Goal: Check status: Check status

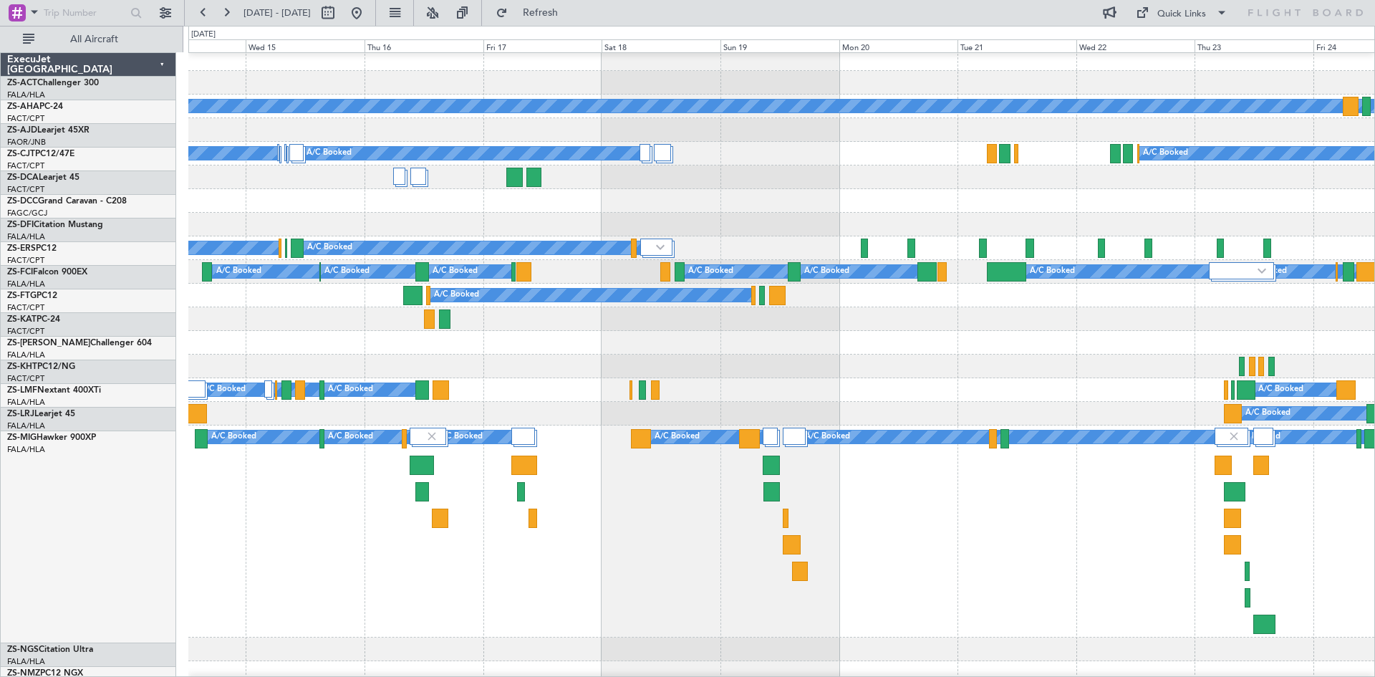
click at [226, 16] on button at bounding box center [226, 12] width 23 height 23
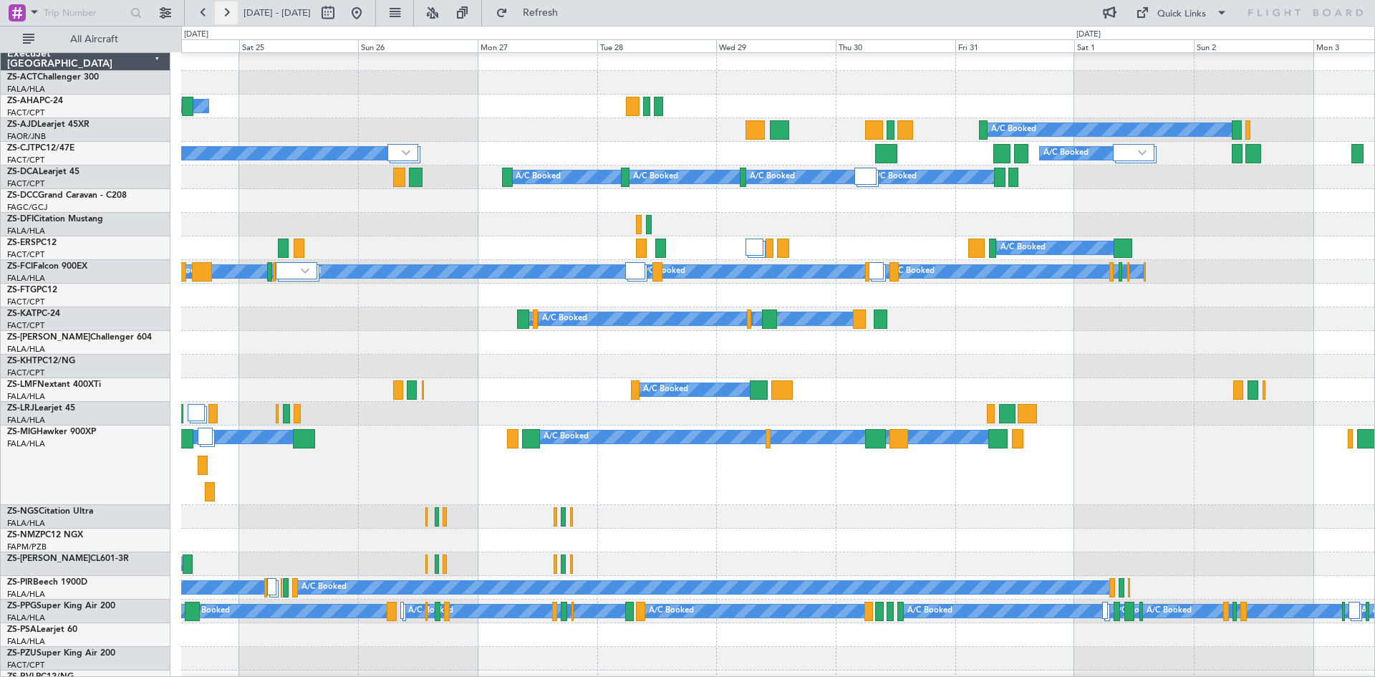
click at [226, 16] on button at bounding box center [226, 12] width 23 height 23
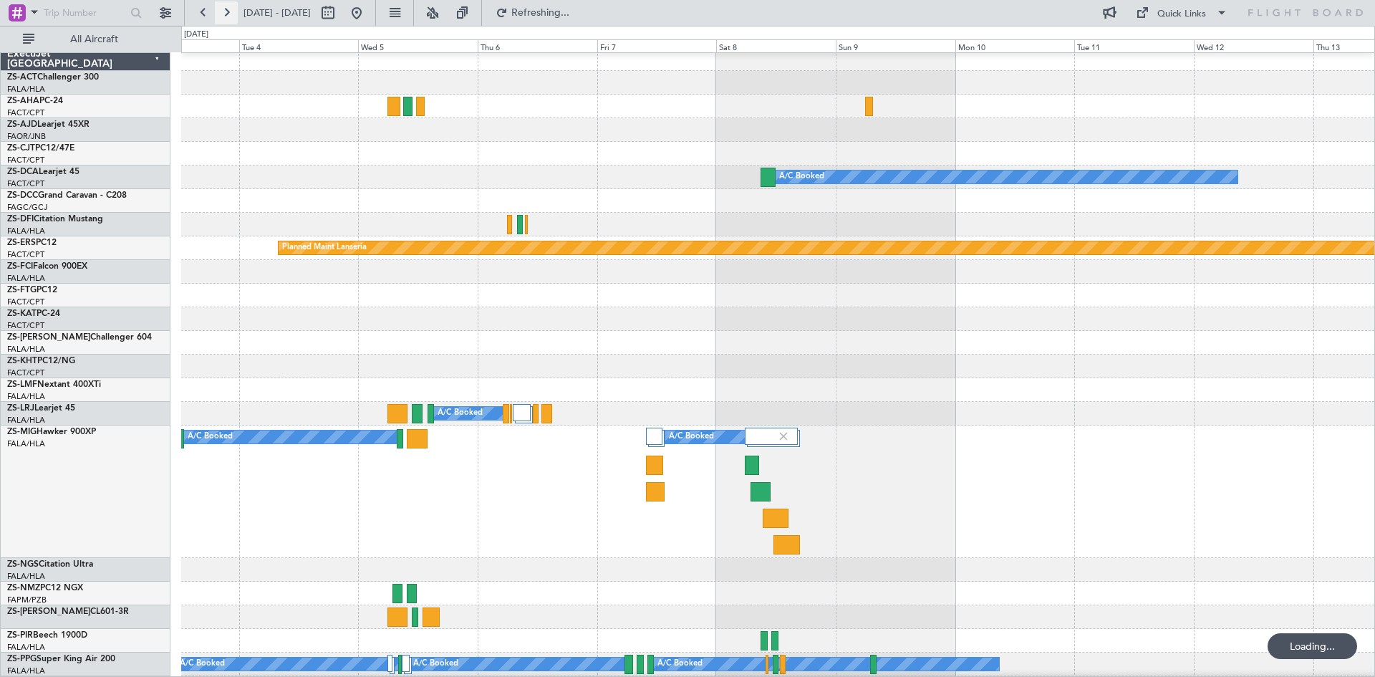
click at [226, 16] on button at bounding box center [226, 12] width 23 height 23
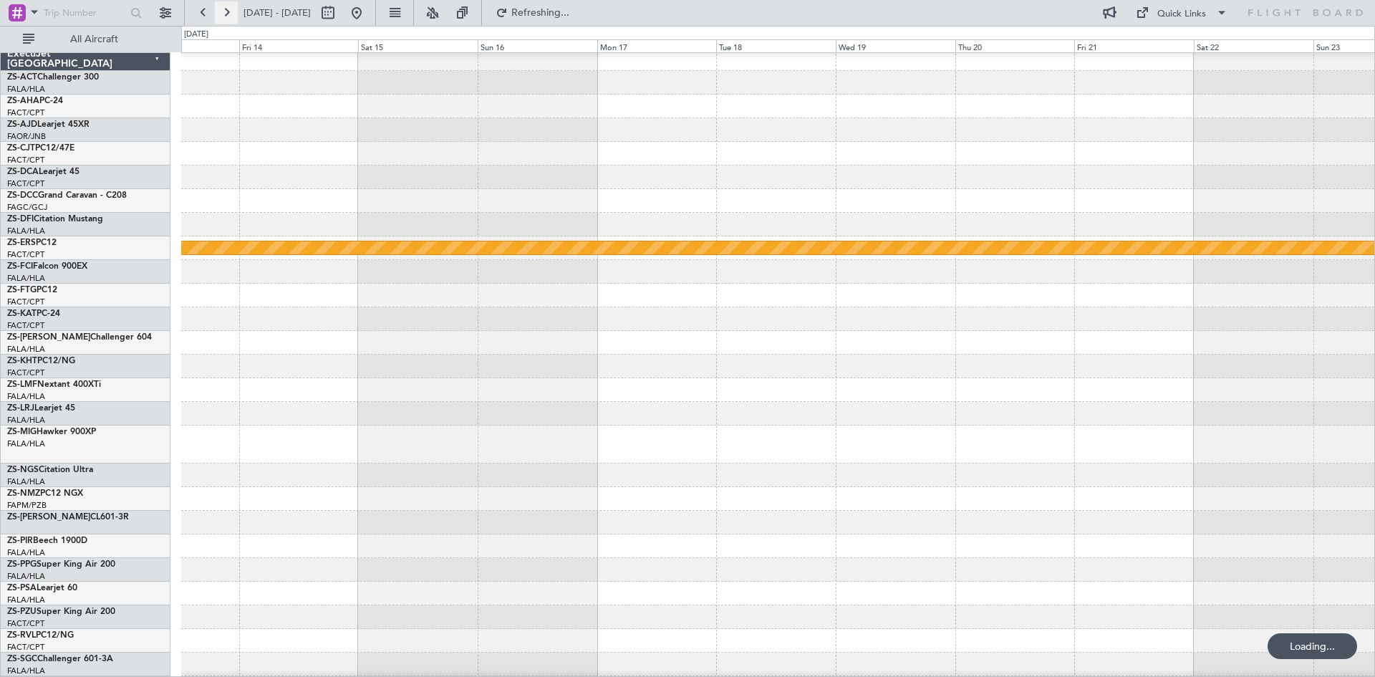
click at [226, 16] on button at bounding box center [226, 12] width 23 height 23
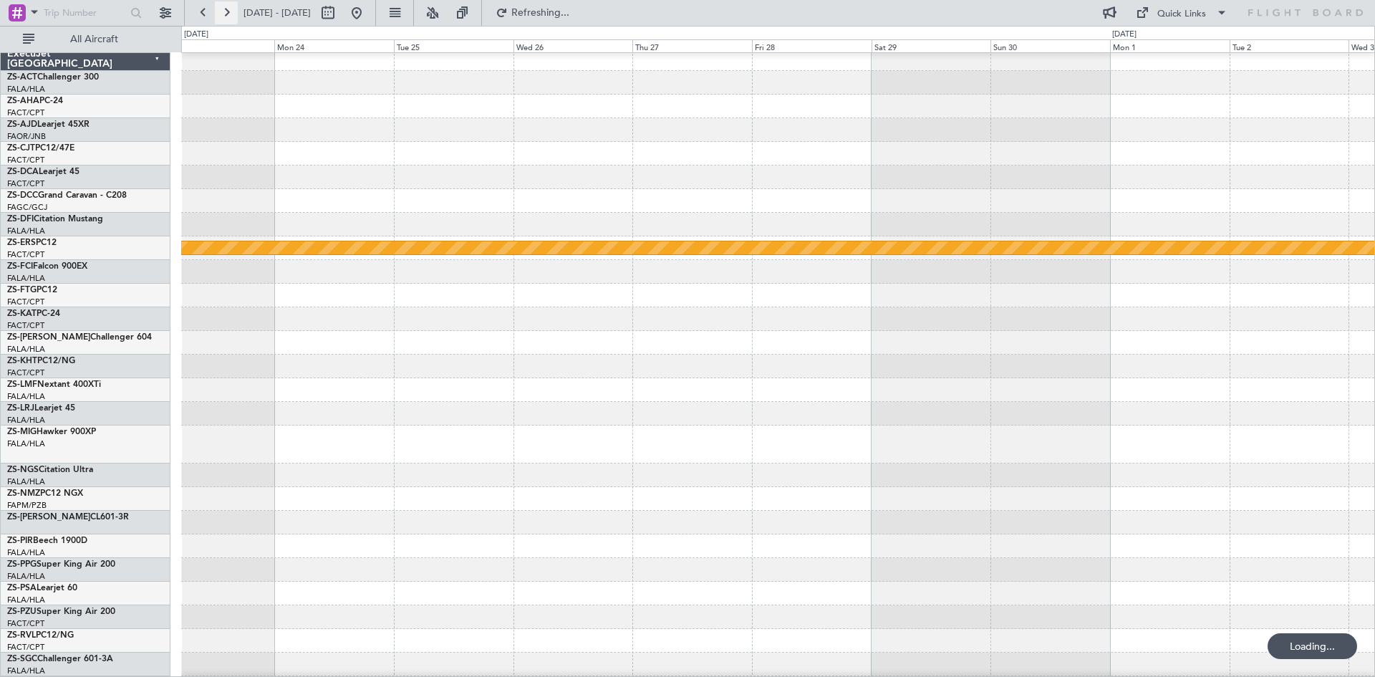
click at [226, 16] on button at bounding box center [226, 12] width 23 height 23
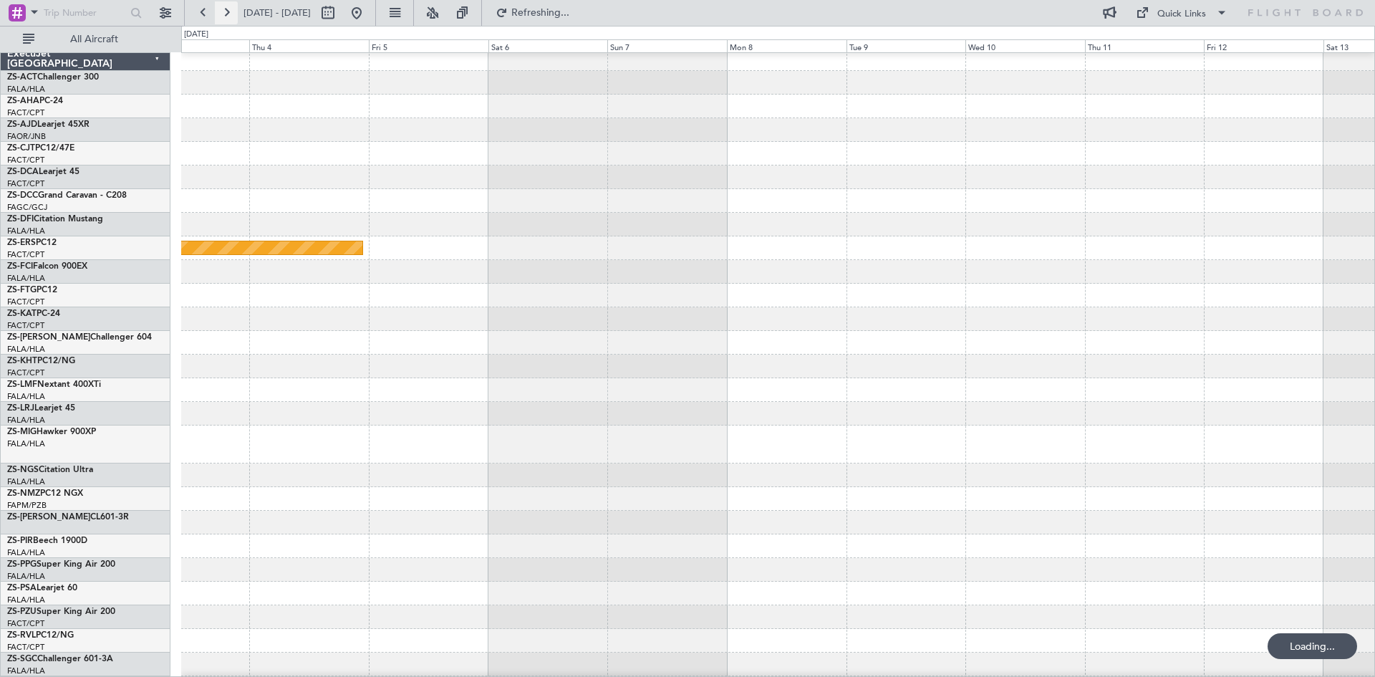
click at [226, 16] on button at bounding box center [226, 12] width 23 height 23
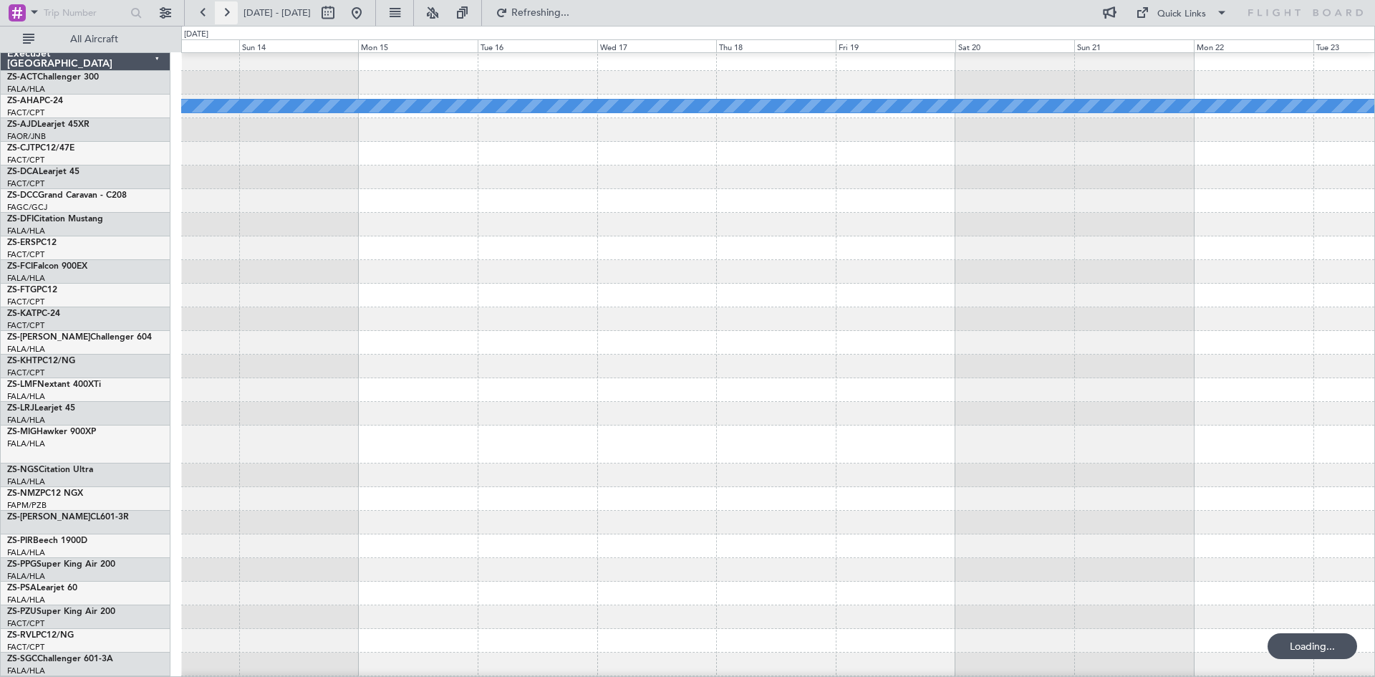
click at [228, 14] on button at bounding box center [226, 12] width 23 height 23
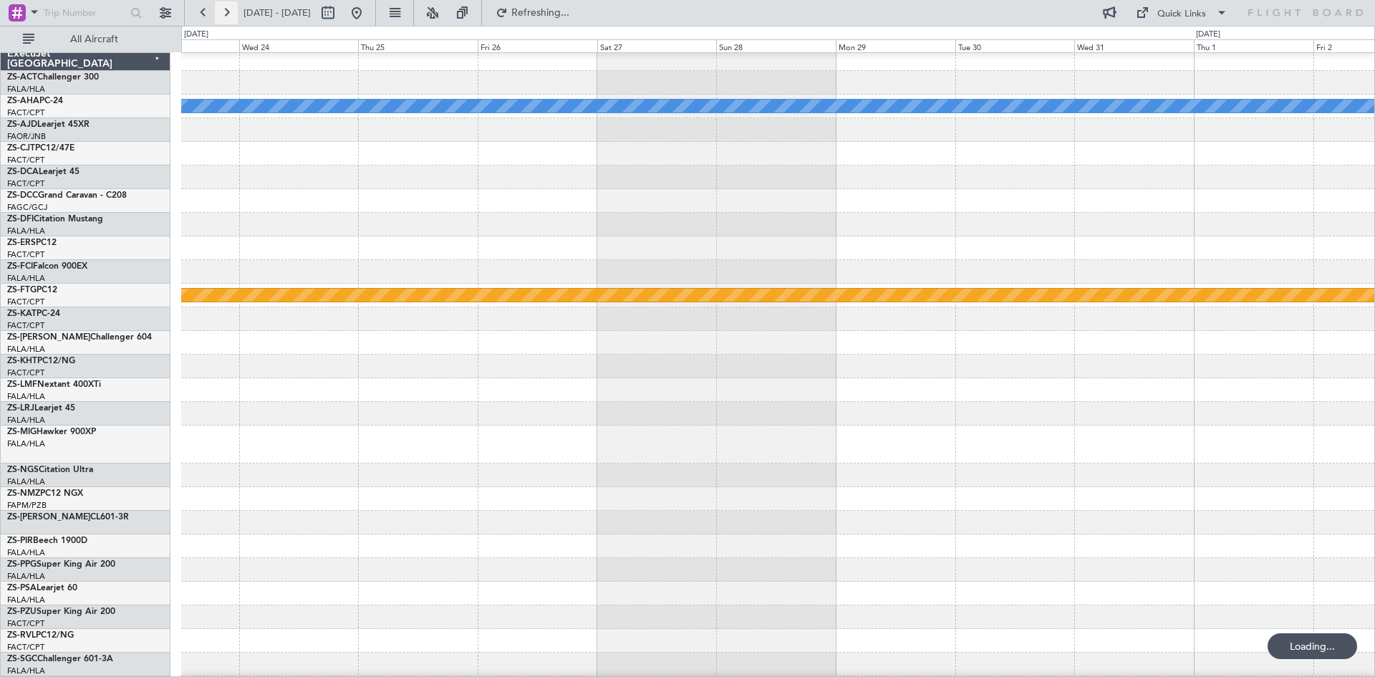
click at [228, 14] on button at bounding box center [226, 12] width 23 height 23
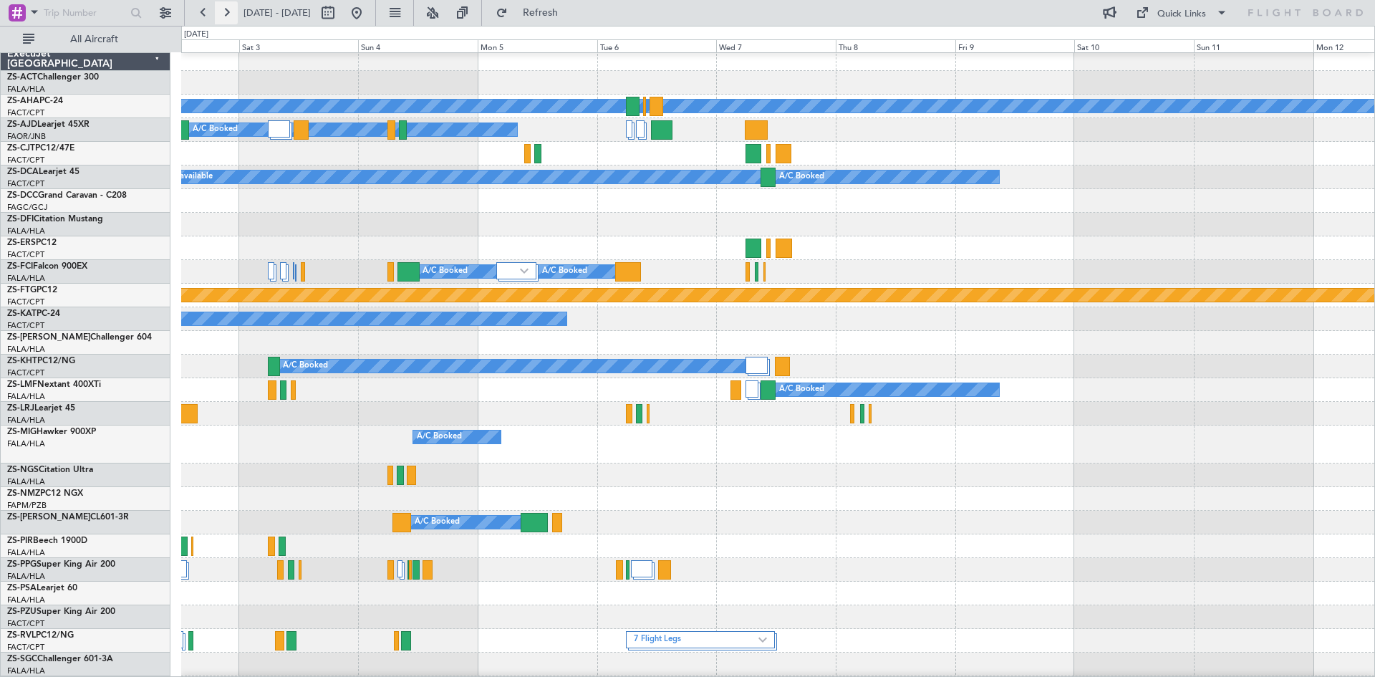
click at [229, 14] on button at bounding box center [226, 12] width 23 height 23
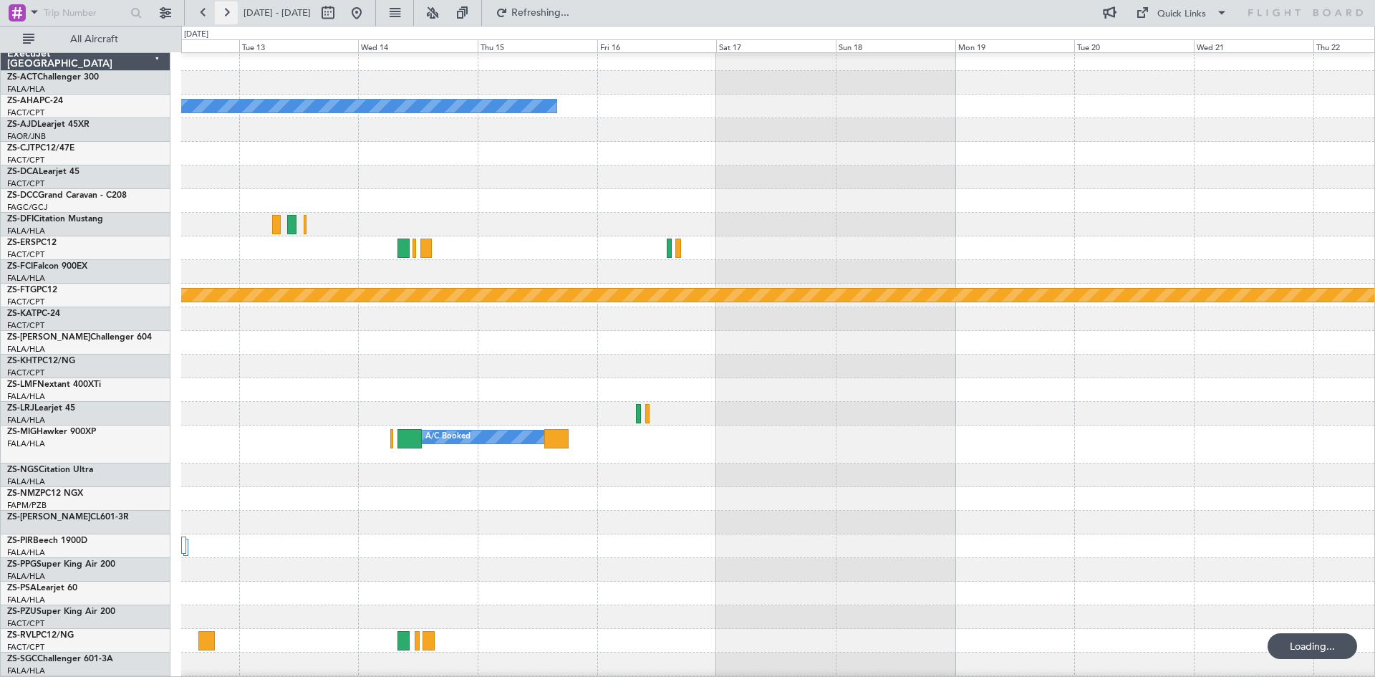
click at [229, 14] on button at bounding box center [226, 12] width 23 height 23
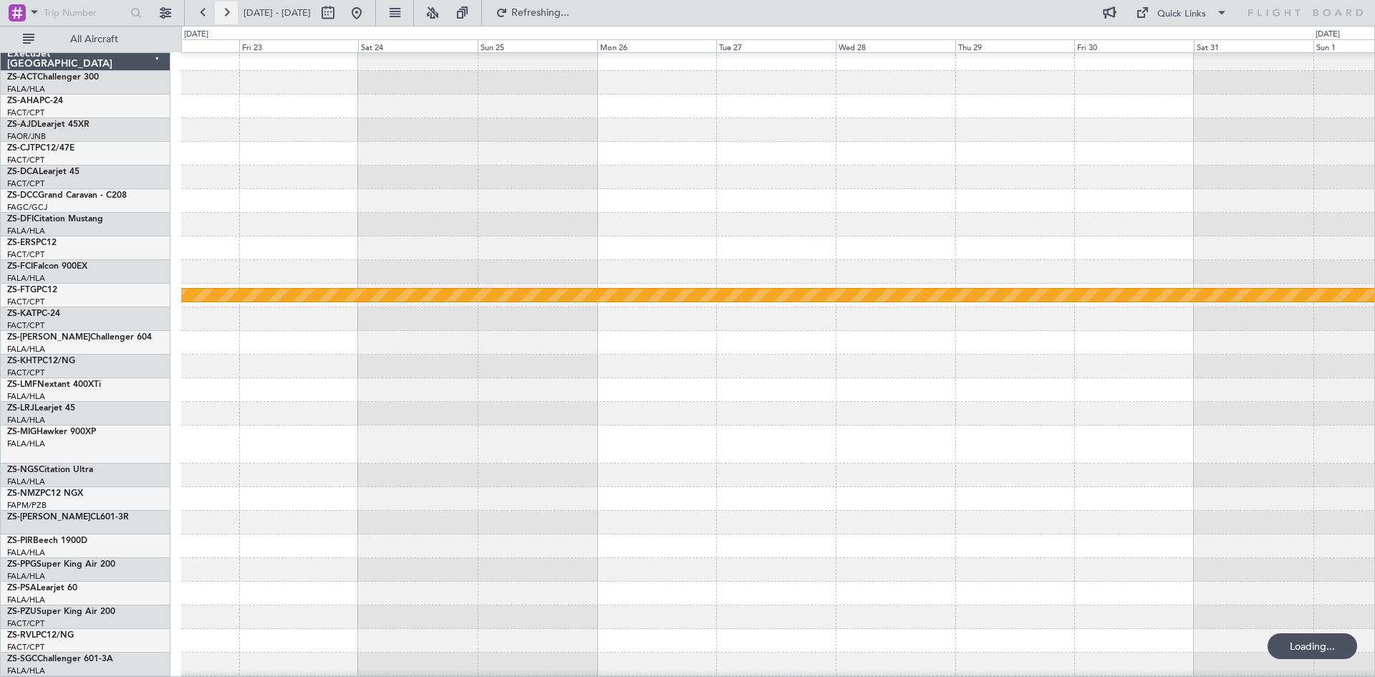
click at [229, 14] on button at bounding box center [226, 12] width 23 height 23
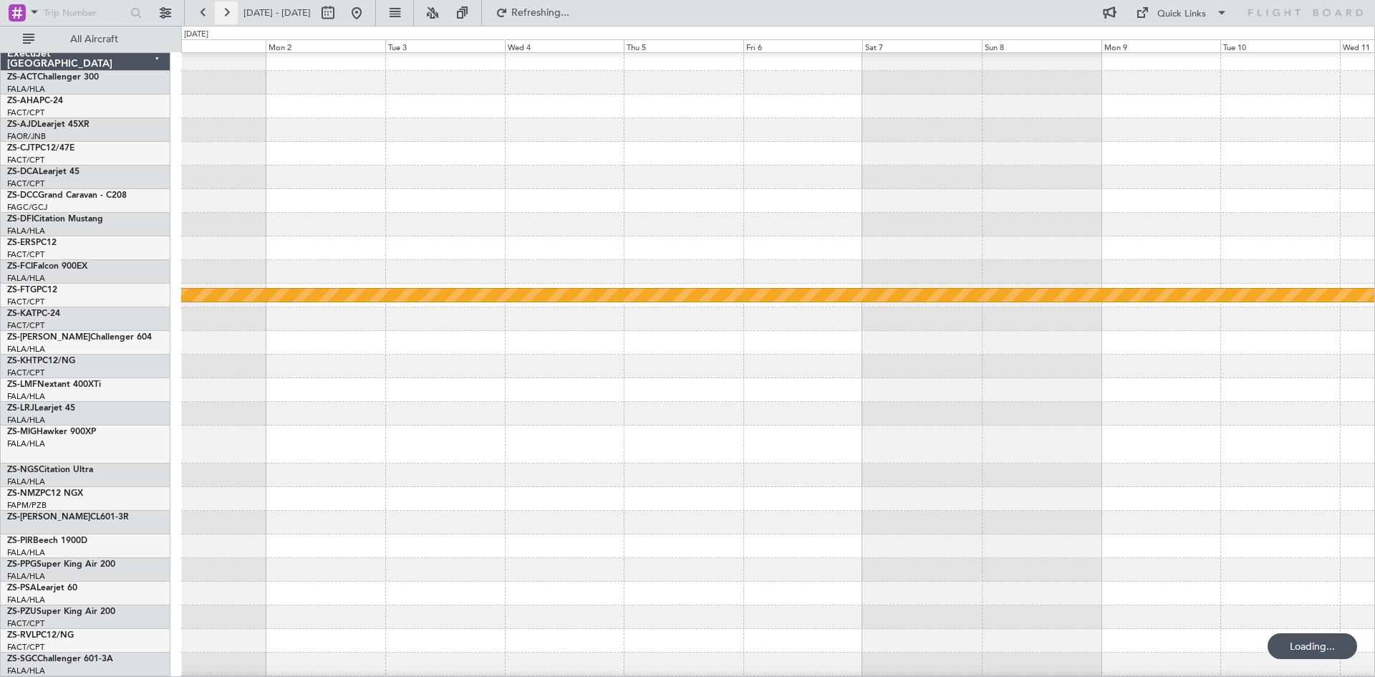
click at [227, 13] on button at bounding box center [226, 12] width 23 height 23
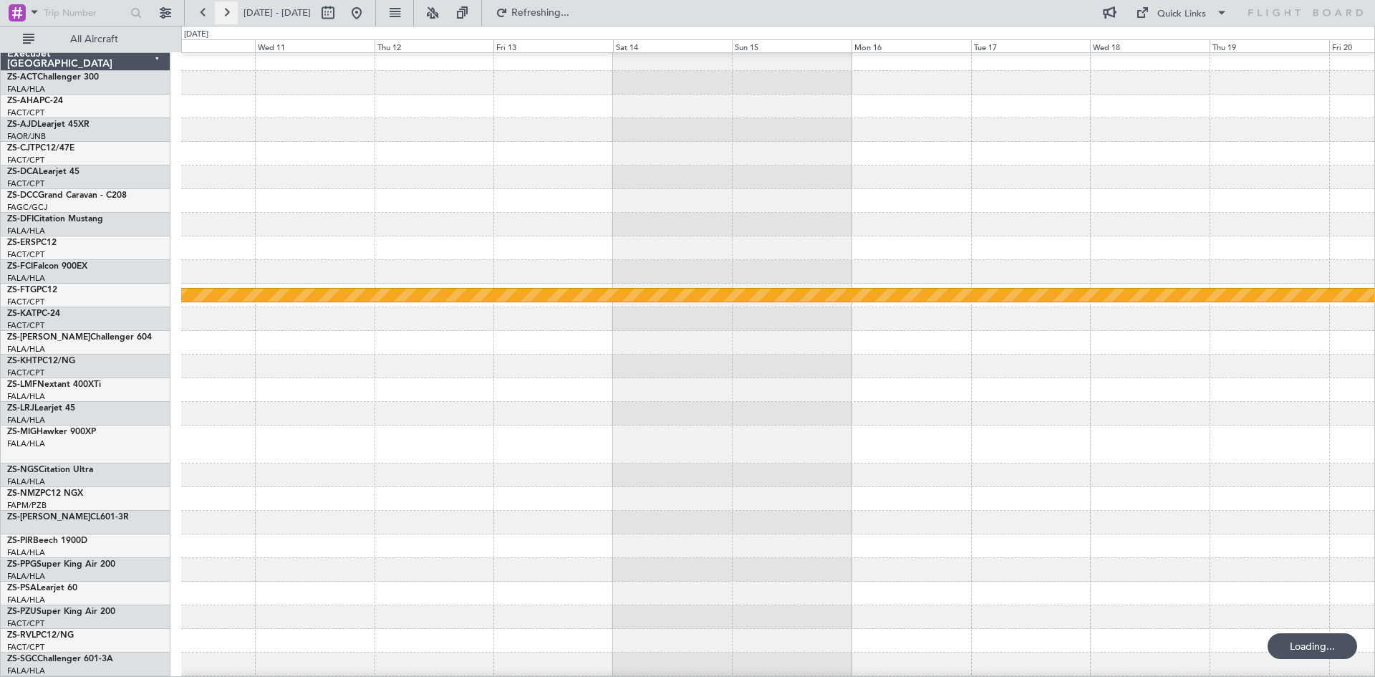
click at [227, 12] on button at bounding box center [226, 12] width 23 height 23
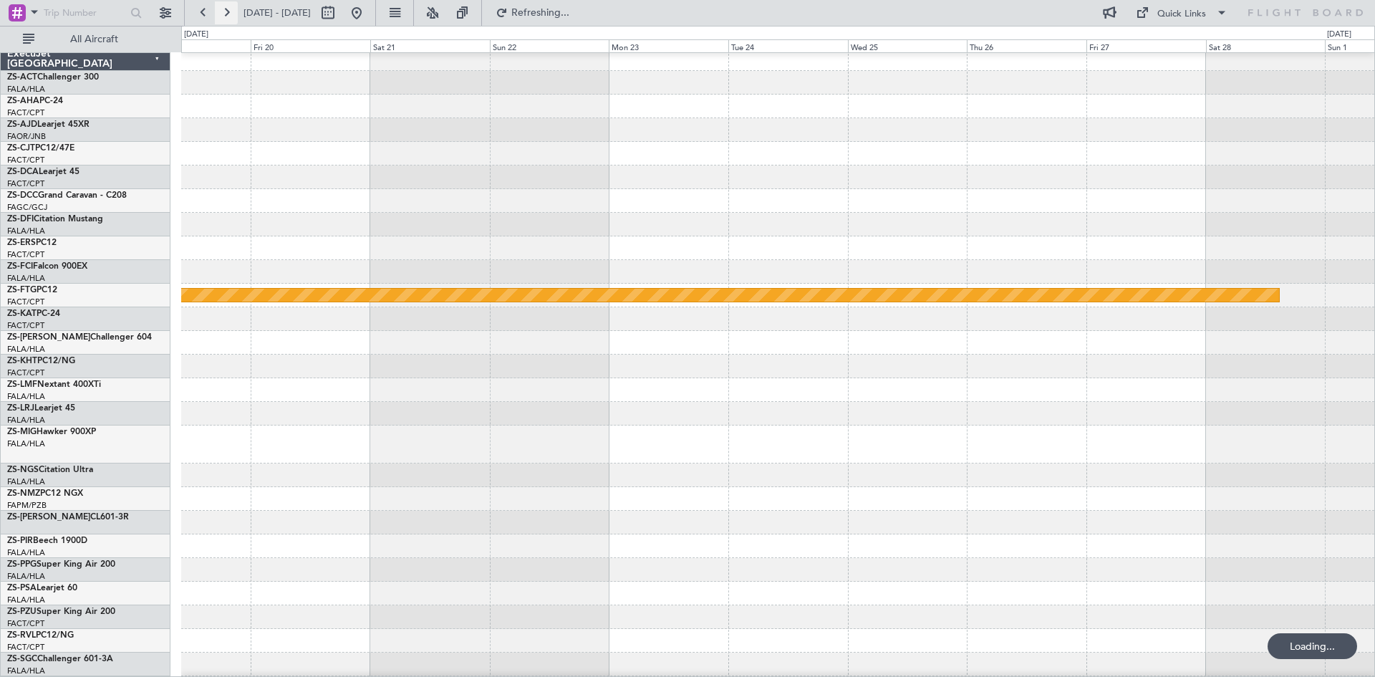
click at [227, 12] on button at bounding box center [226, 12] width 23 height 23
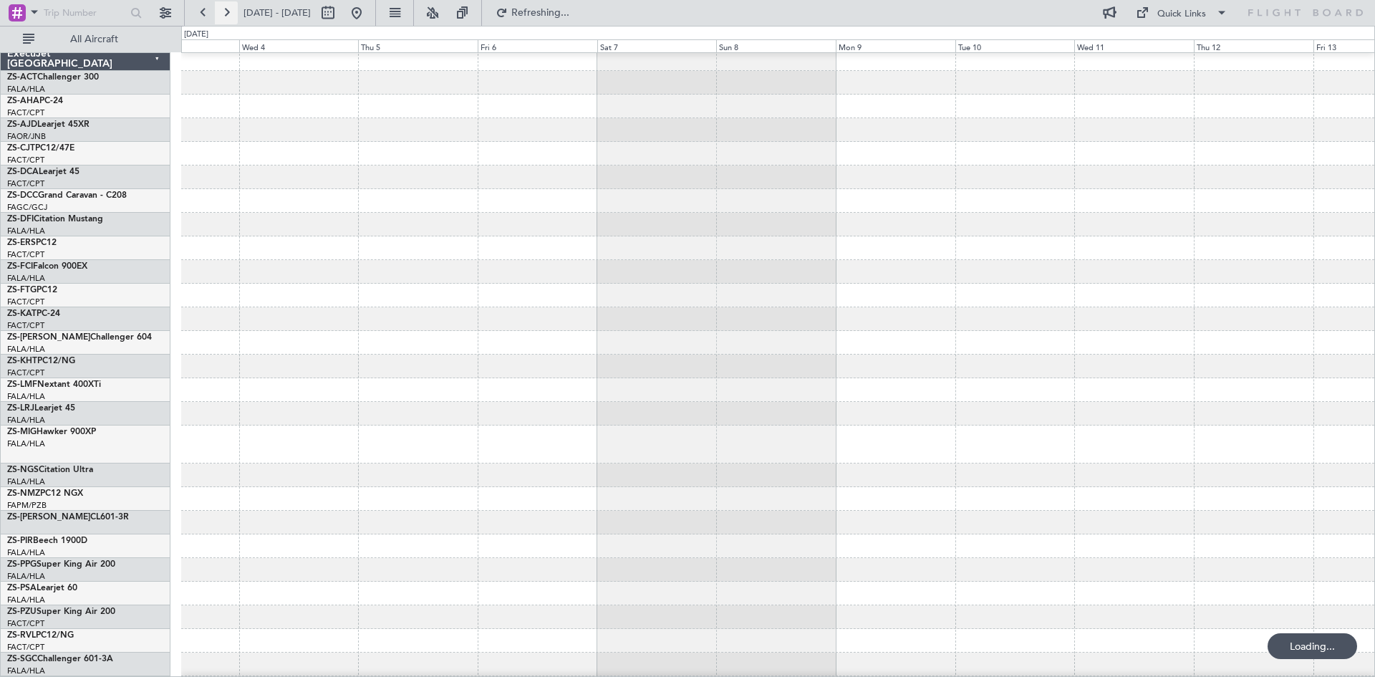
click at [227, 12] on button at bounding box center [226, 12] width 23 height 23
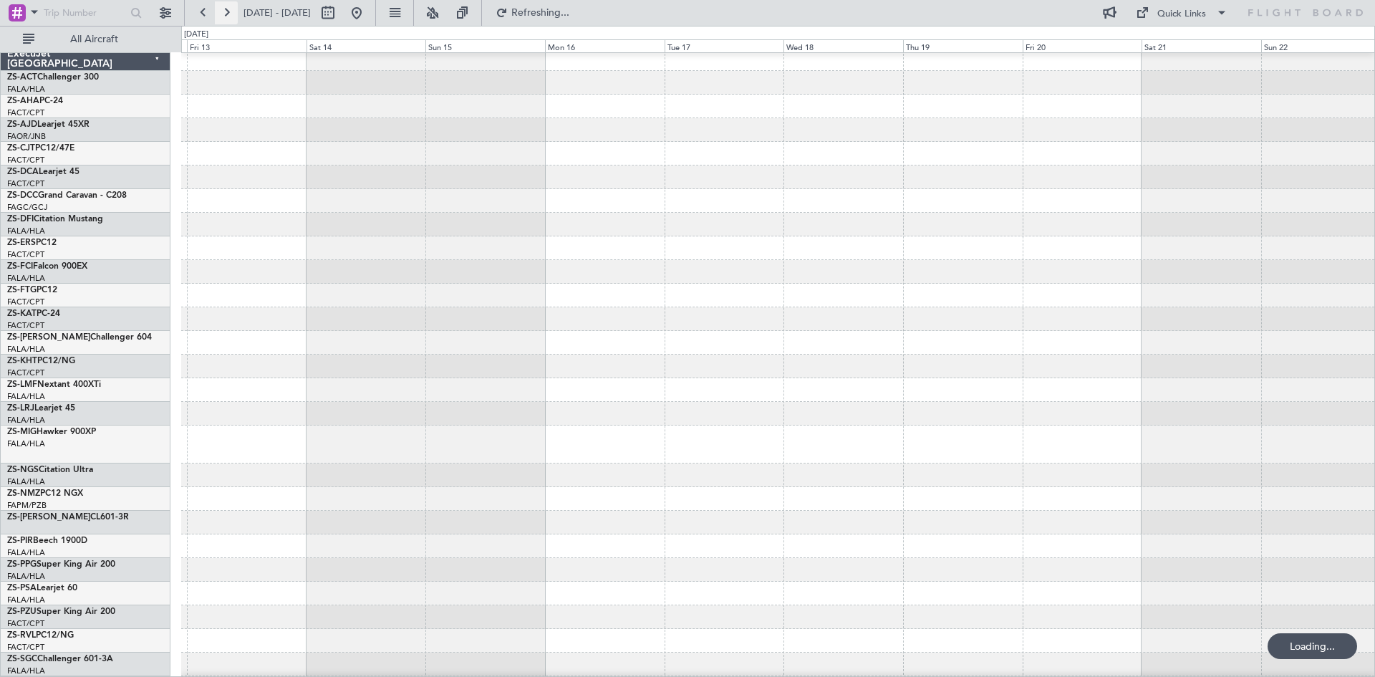
click at [227, 12] on button at bounding box center [226, 12] width 23 height 23
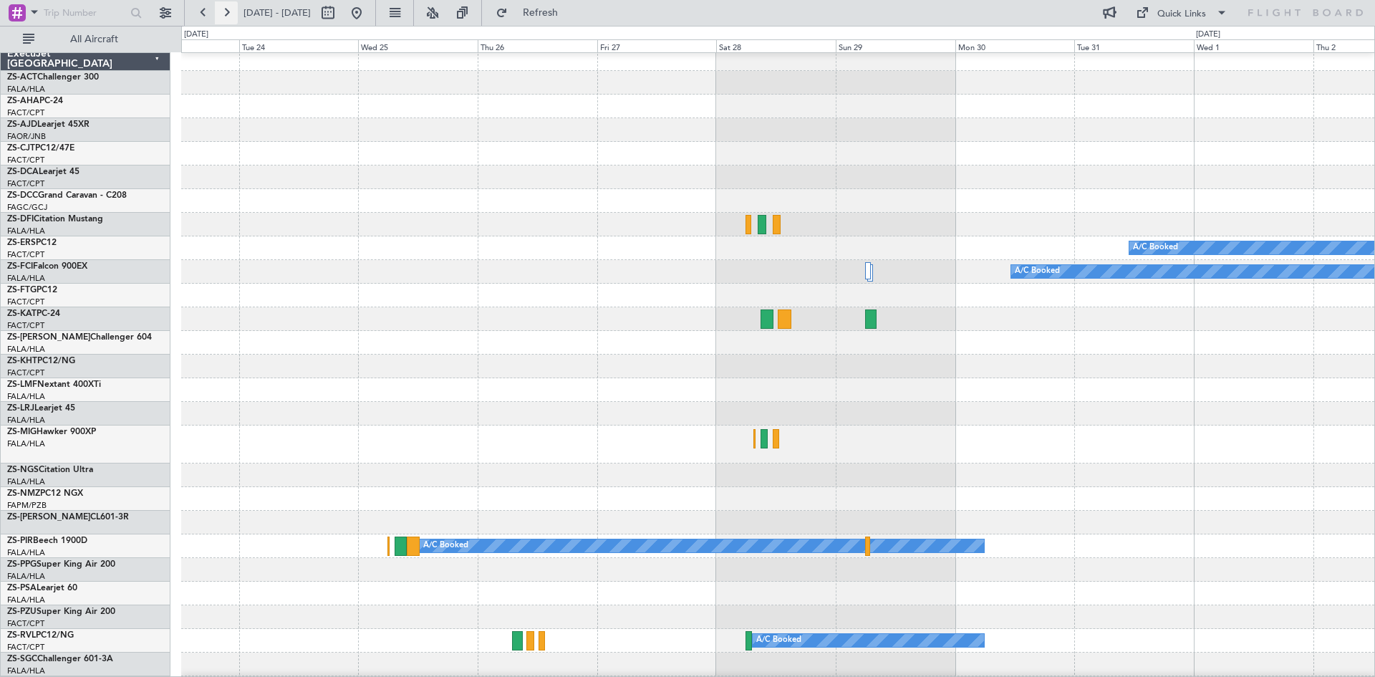
click at [227, 12] on button at bounding box center [226, 12] width 23 height 23
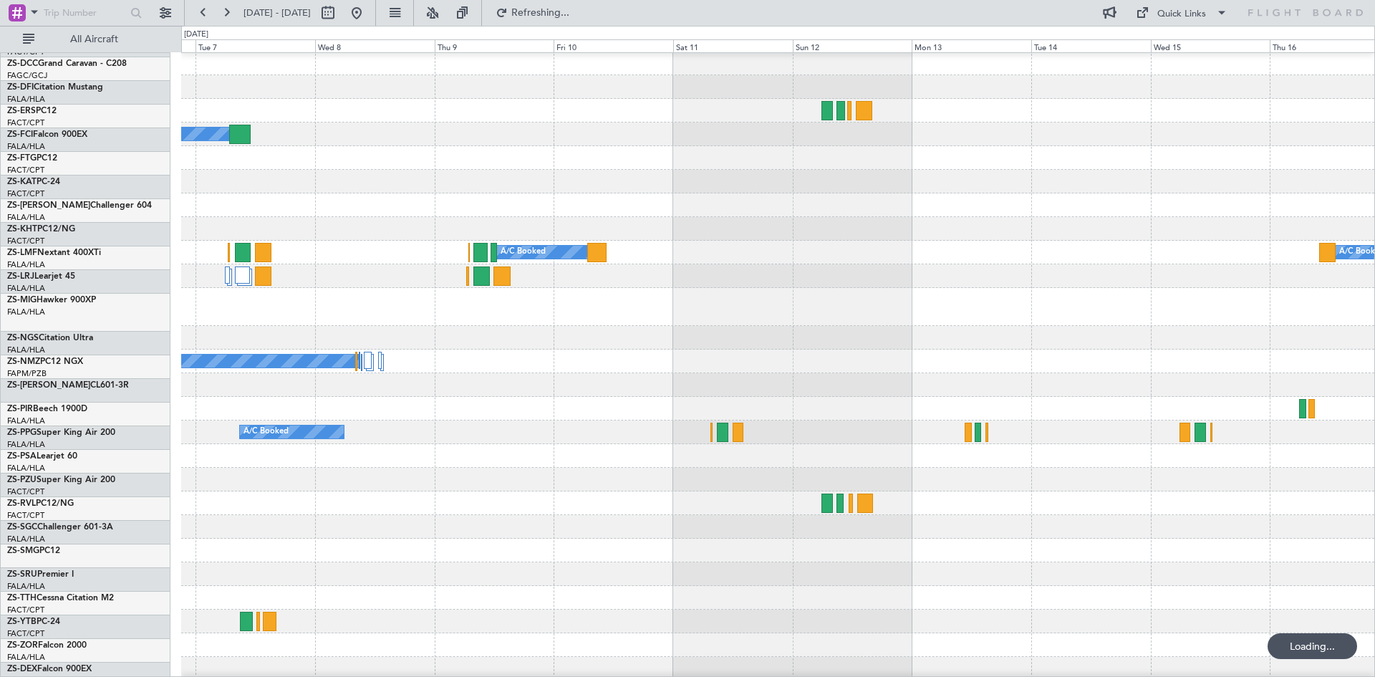
scroll to position [143, 0]
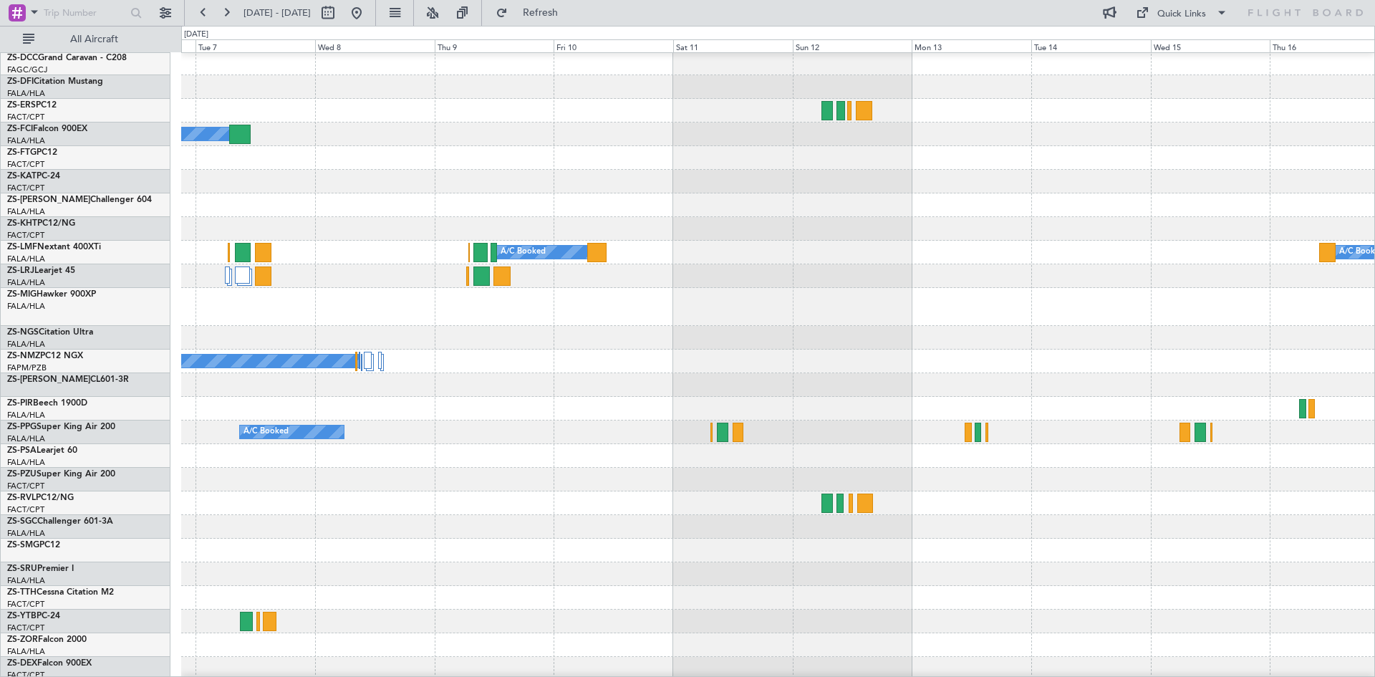
click at [471, 281] on div at bounding box center [777, 276] width 1193 height 24
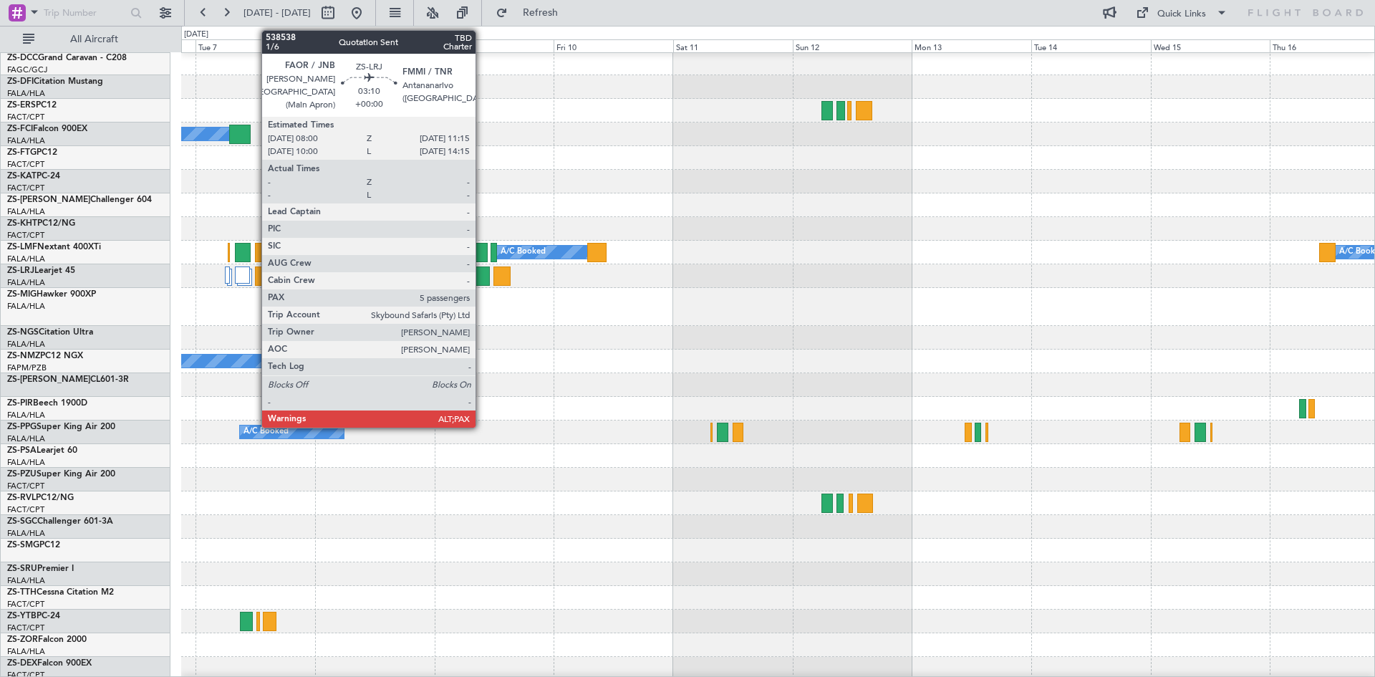
click at [484, 276] on div at bounding box center [481, 275] width 16 height 19
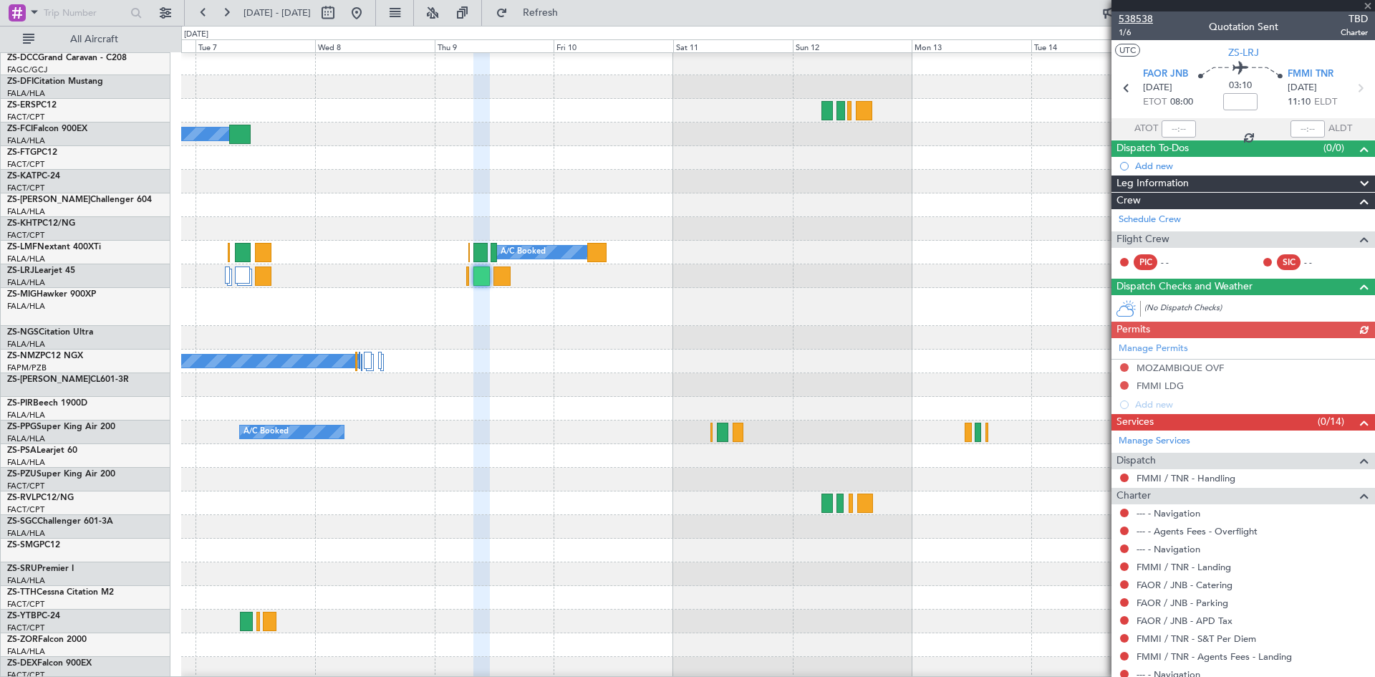
click at [1130, 17] on span "538538" at bounding box center [1136, 18] width 34 height 15
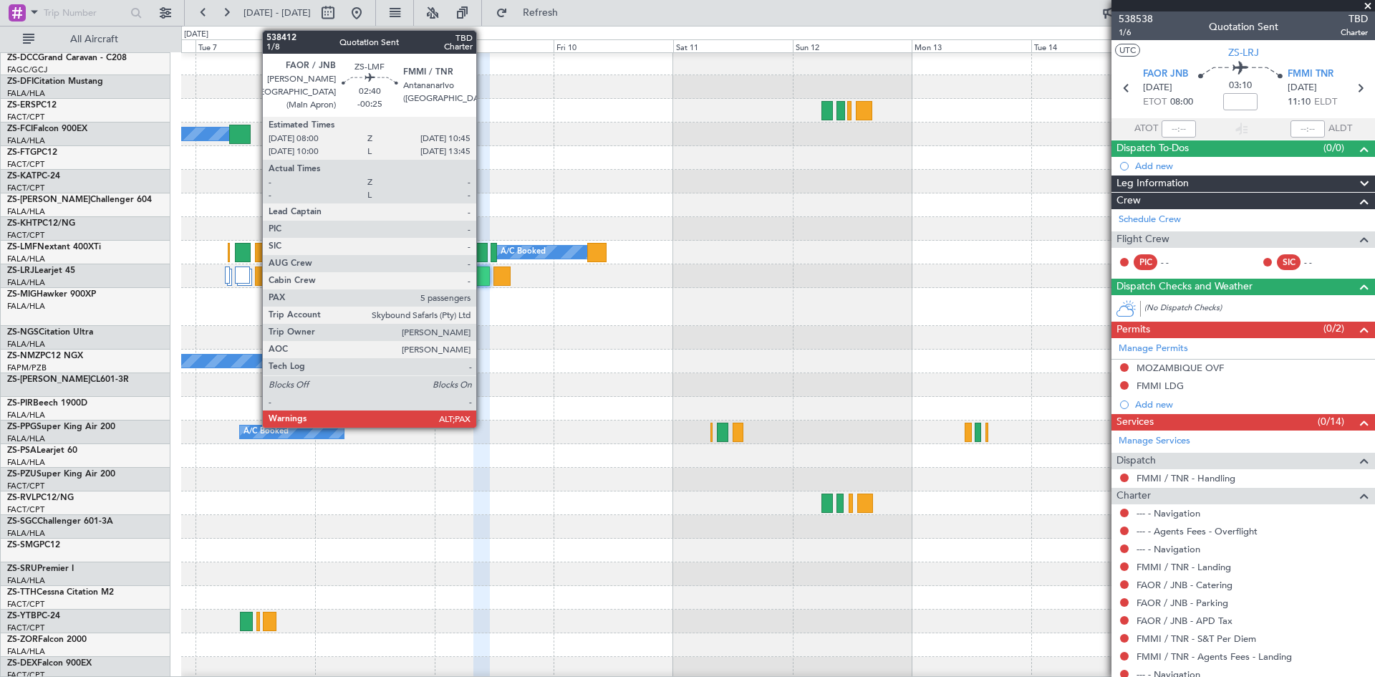
click at [483, 249] on div at bounding box center [480, 252] width 14 height 19
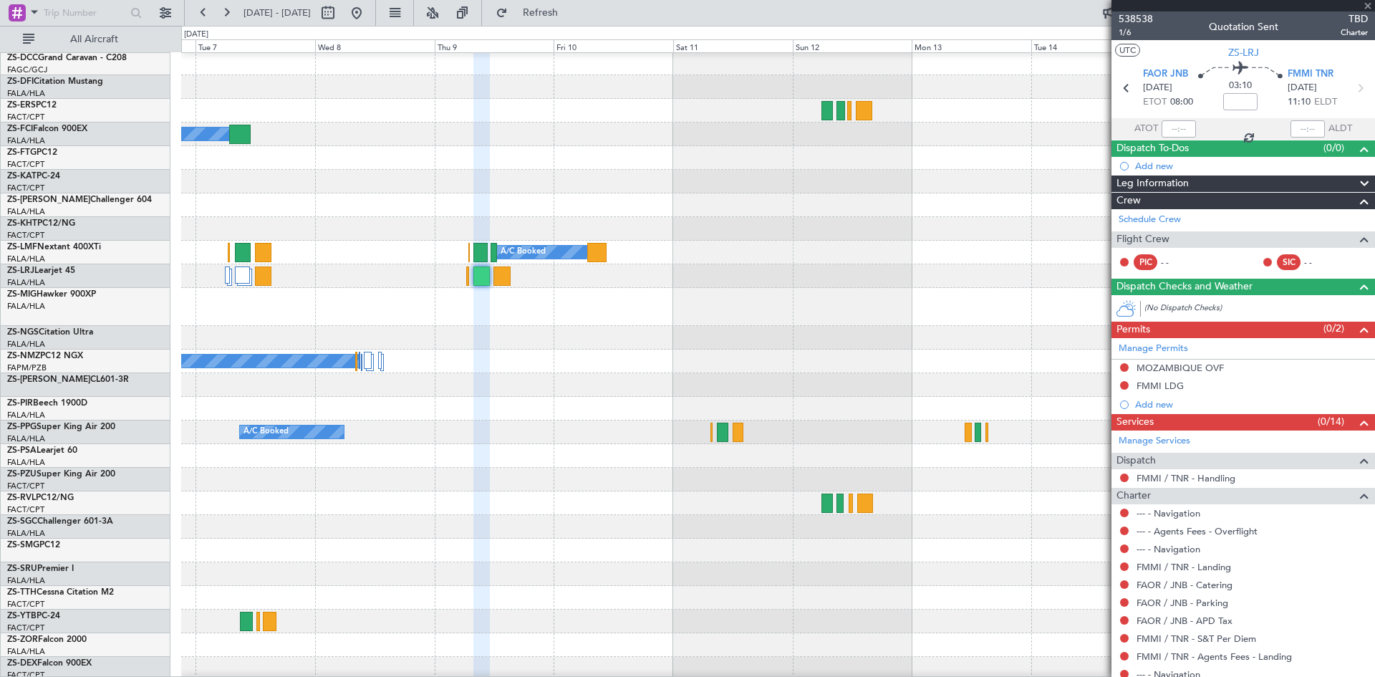
type input "-00:25"
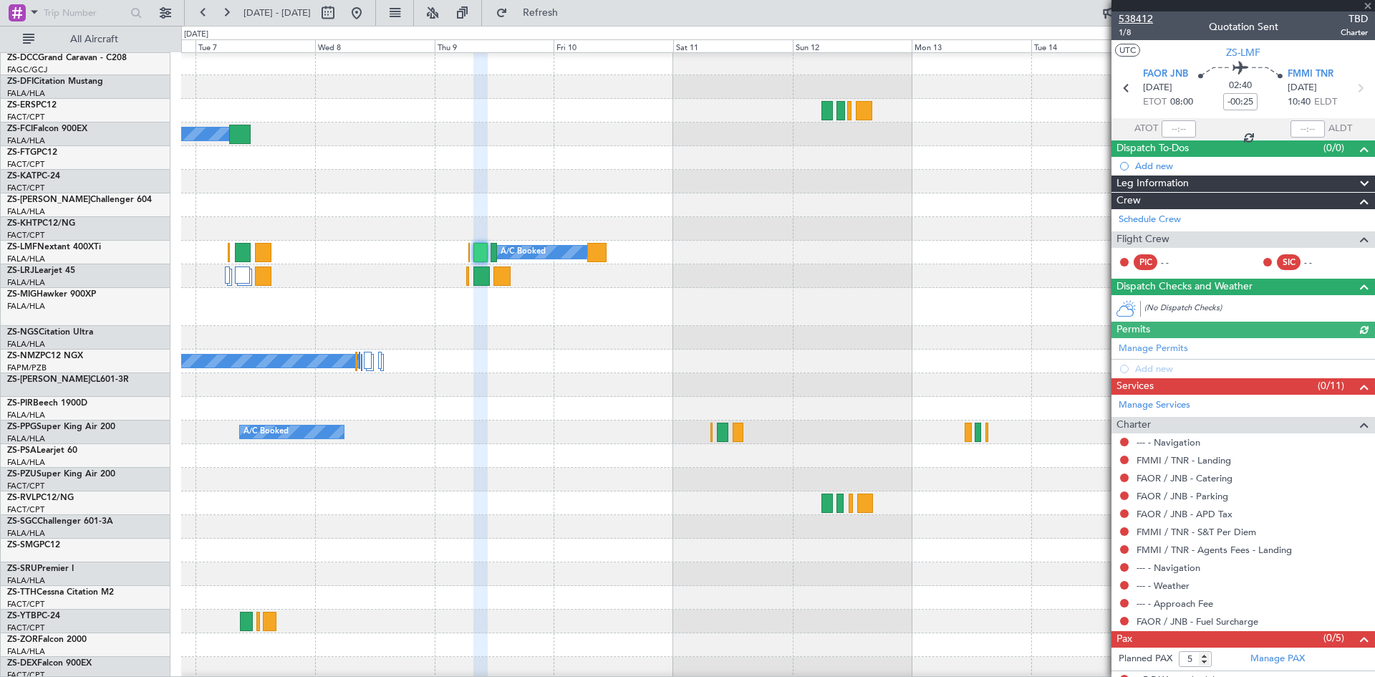
click at [1145, 22] on span "538412" at bounding box center [1136, 18] width 34 height 15
